Goal: Check status: Check status

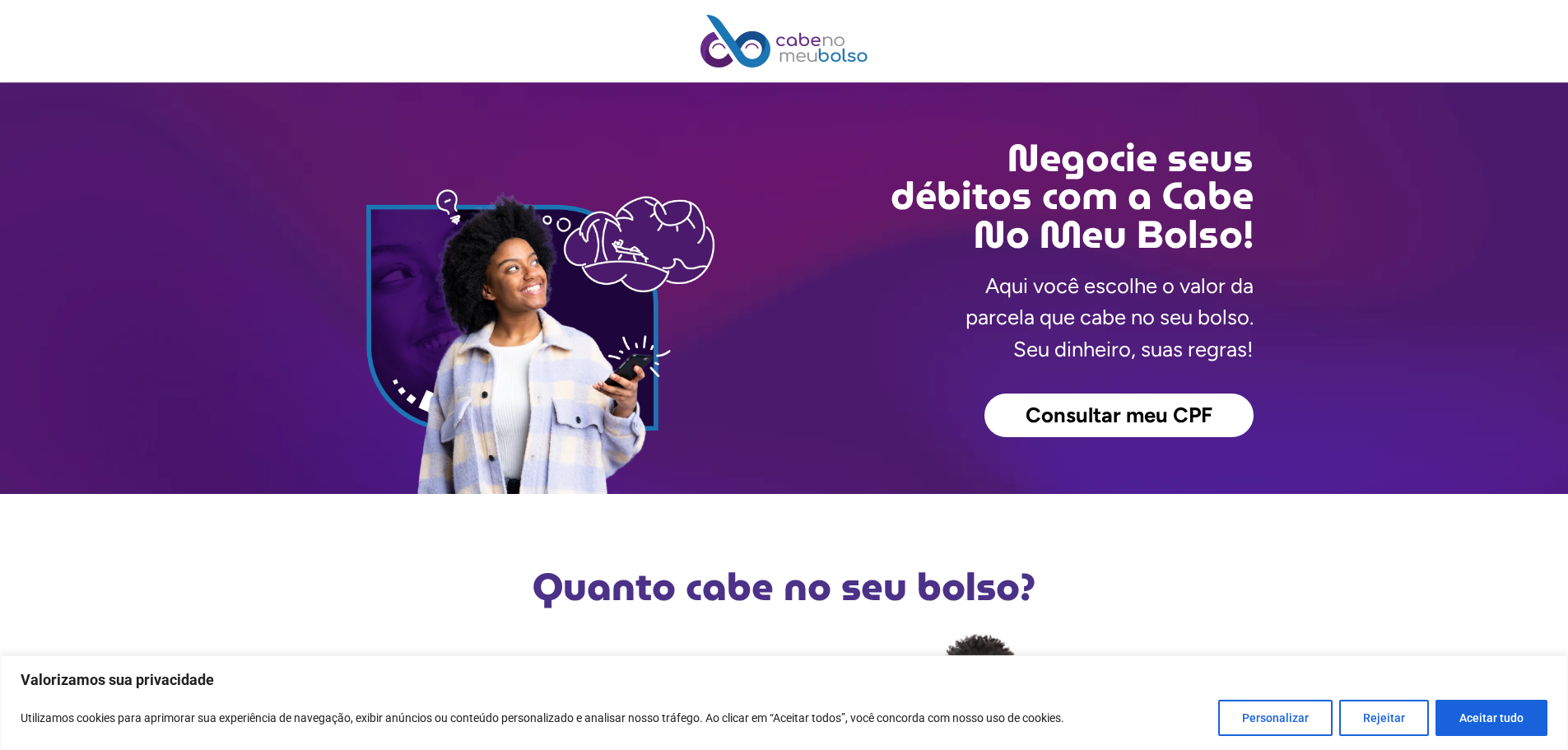
click at [1054, 428] on link "Consultar meu CPF" at bounding box center [1119, 416] width 269 height 45
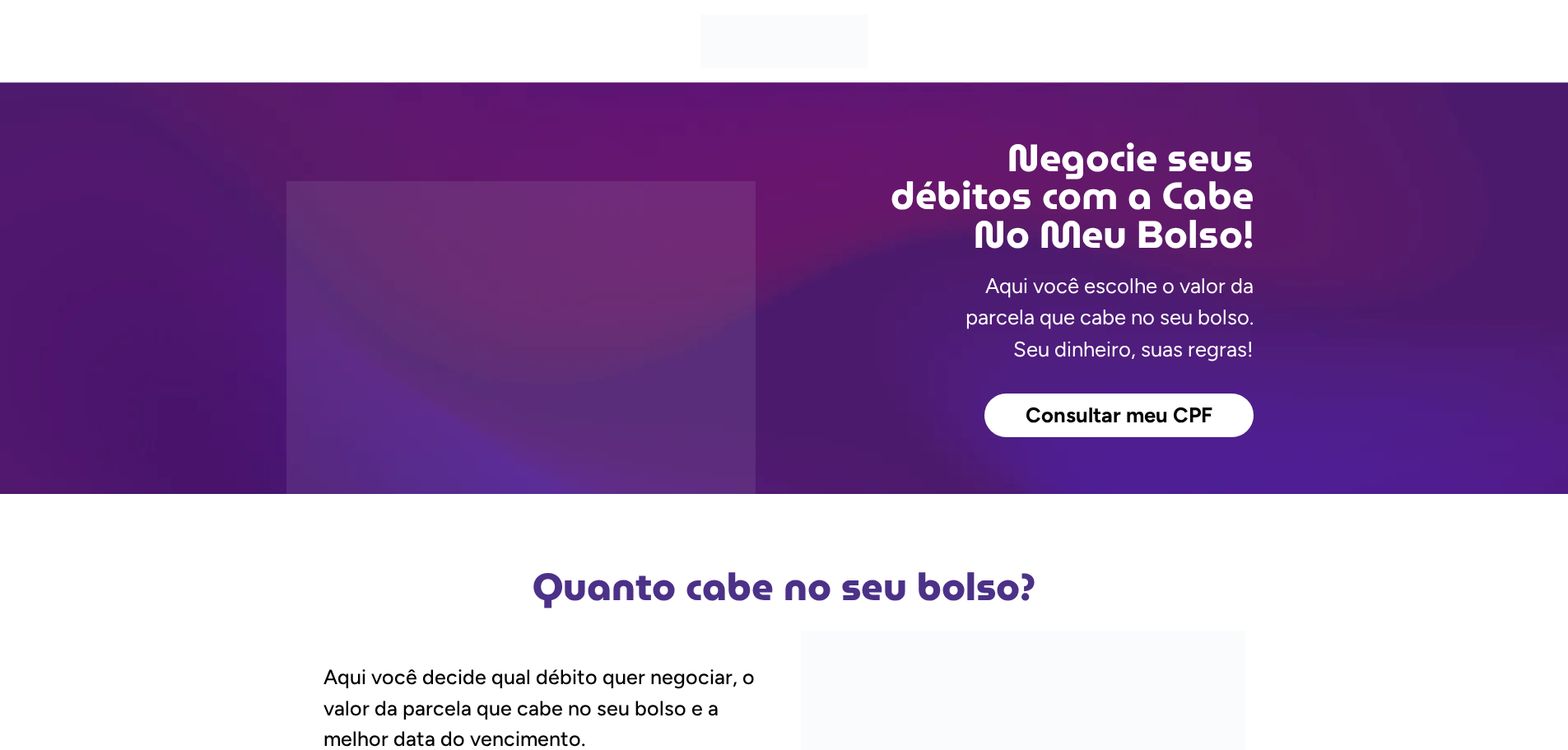
click at [1095, 422] on span "Consultar meu CPF" at bounding box center [1119, 415] width 187 height 21
click at [1096, 411] on span "Consultar meu CPF" at bounding box center [1119, 415] width 187 height 21
